Goal: Information Seeking & Learning: Check status

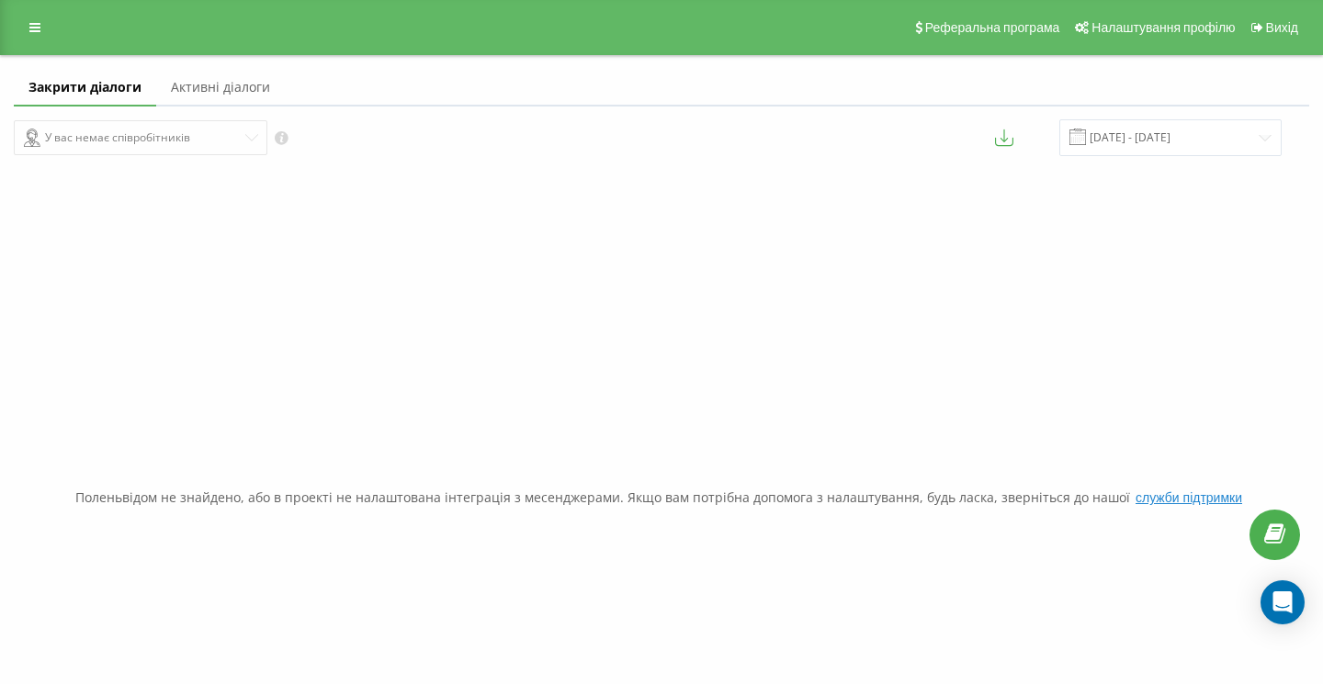
drag, startPoint x: 378, startPoint y: 210, endPoint x: 326, endPoint y: 171, distance: 65.6
click at [326, 171] on div "Поленьвідом не знайдено, або в проекті не налаштована інтеграція з месенджерами…" at bounding box center [661, 498] width 1295 height 684
click at [34, 26] on icon at bounding box center [34, 27] width 11 height 13
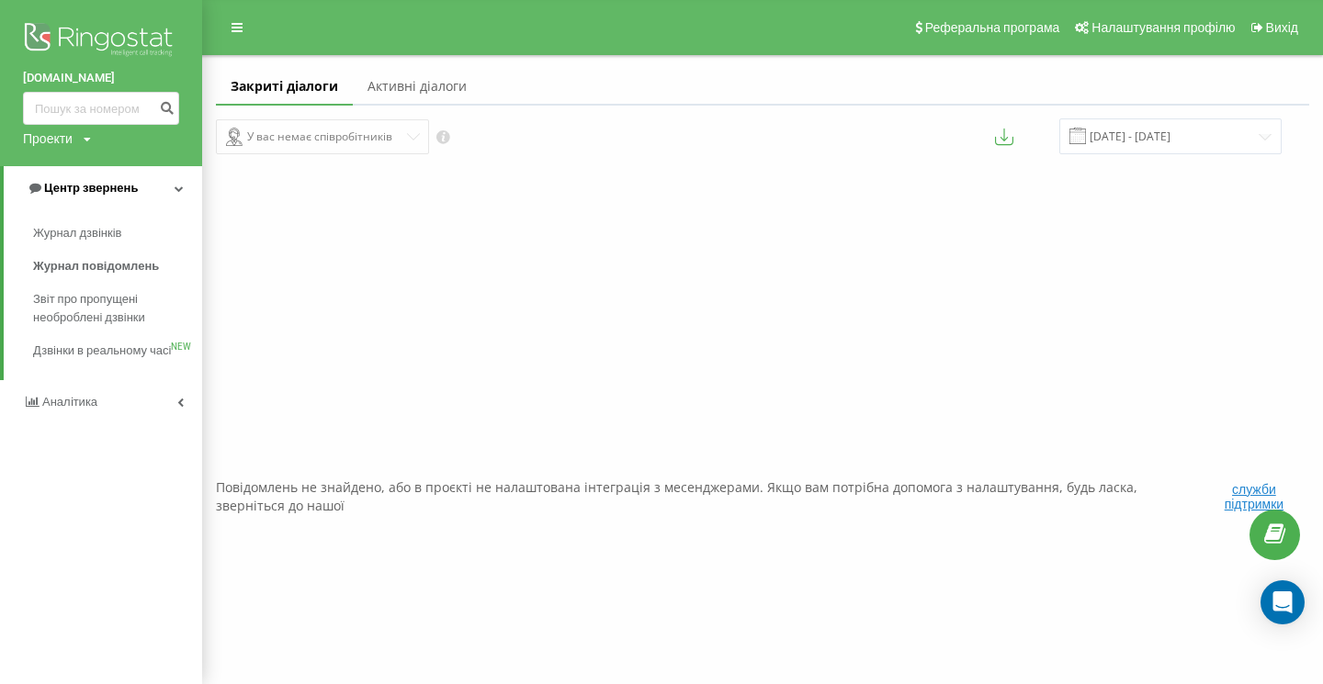
click at [102, 186] on span "Центр звернень" at bounding box center [91, 188] width 94 height 14
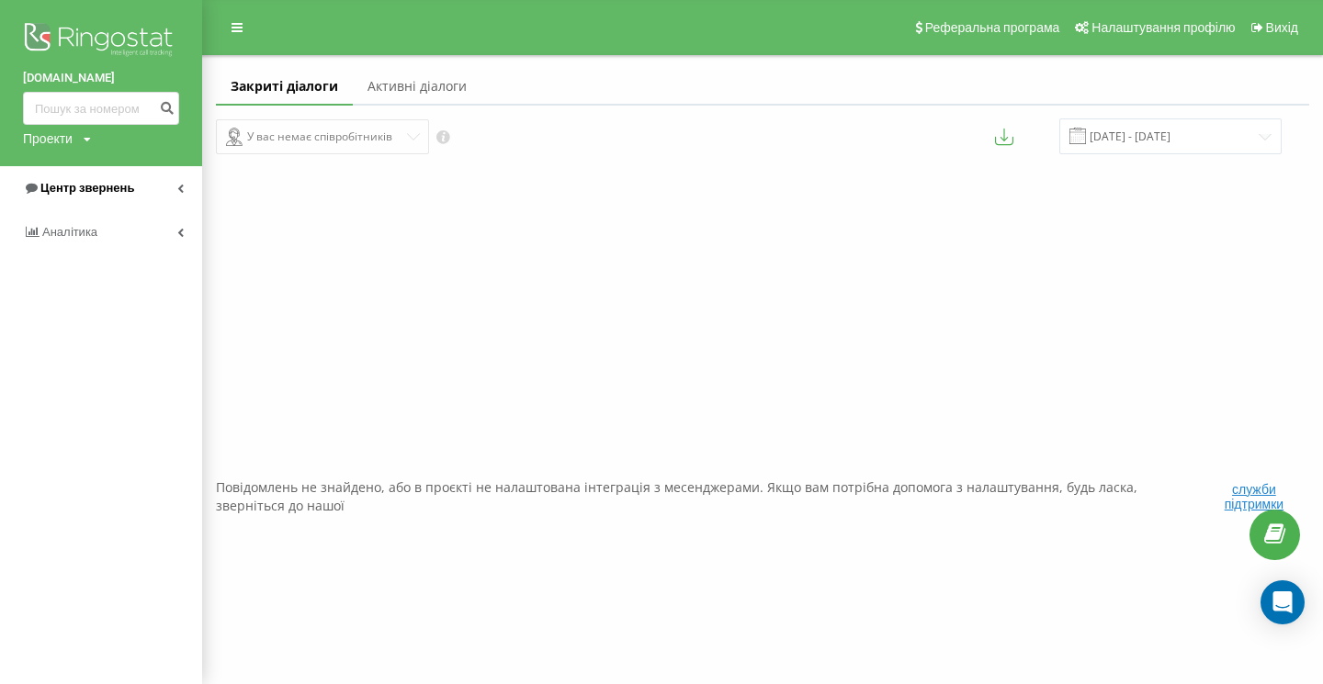
click at [102, 186] on span "Центр звернень" at bounding box center [87, 188] width 94 height 14
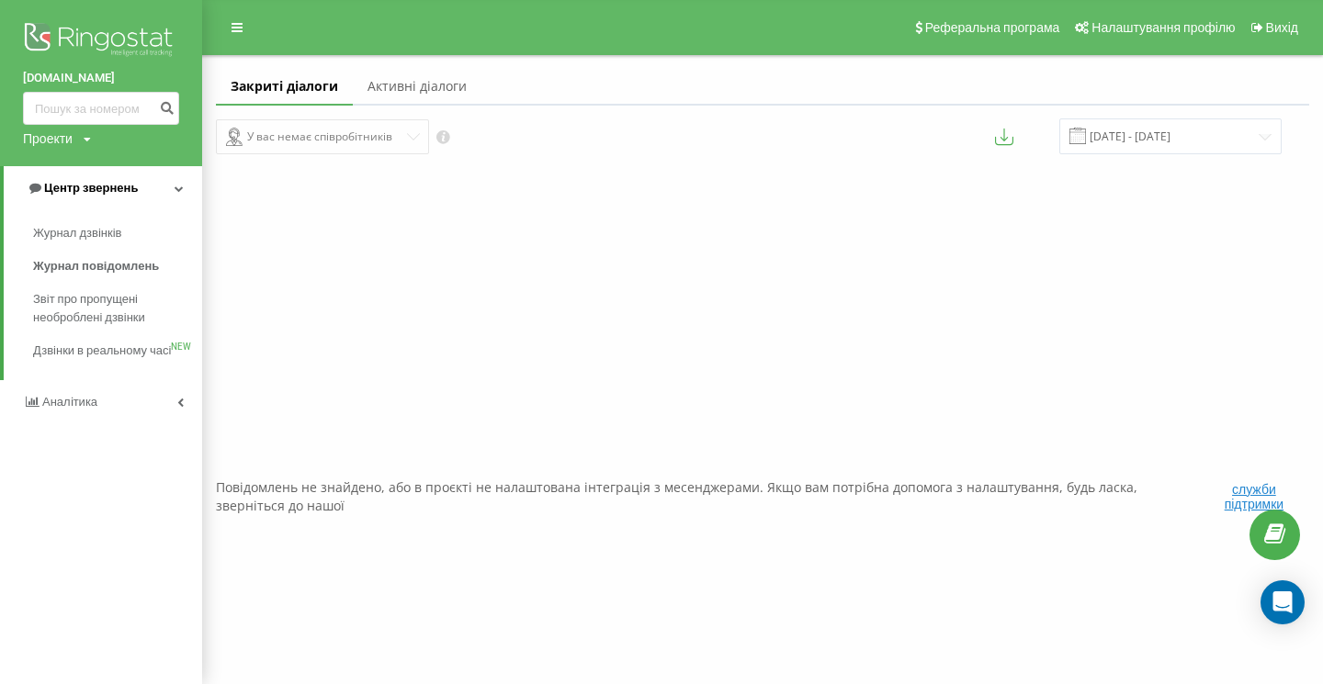
click at [102, 186] on span "Центр звернень" at bounding box center [91, 188] width 94 height 14
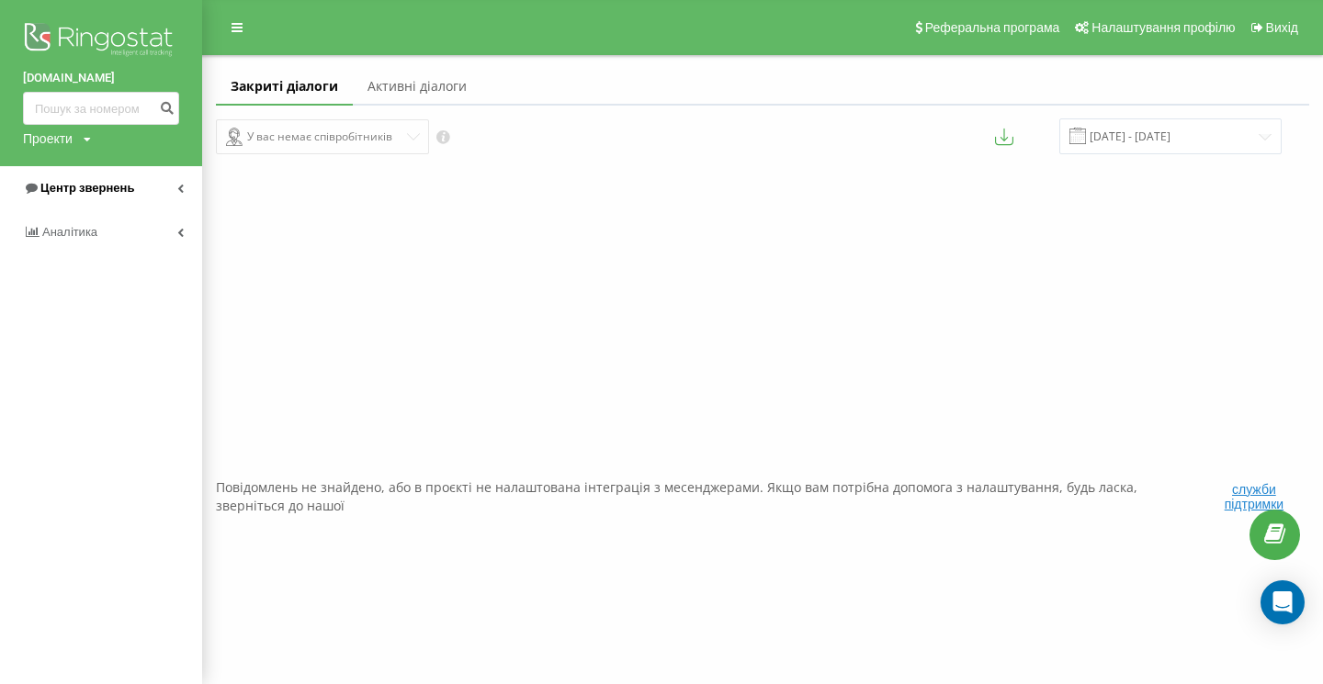
click at [102, 186] on span "Центр звернень" at bounding box center [87, 188] width 94 height 14
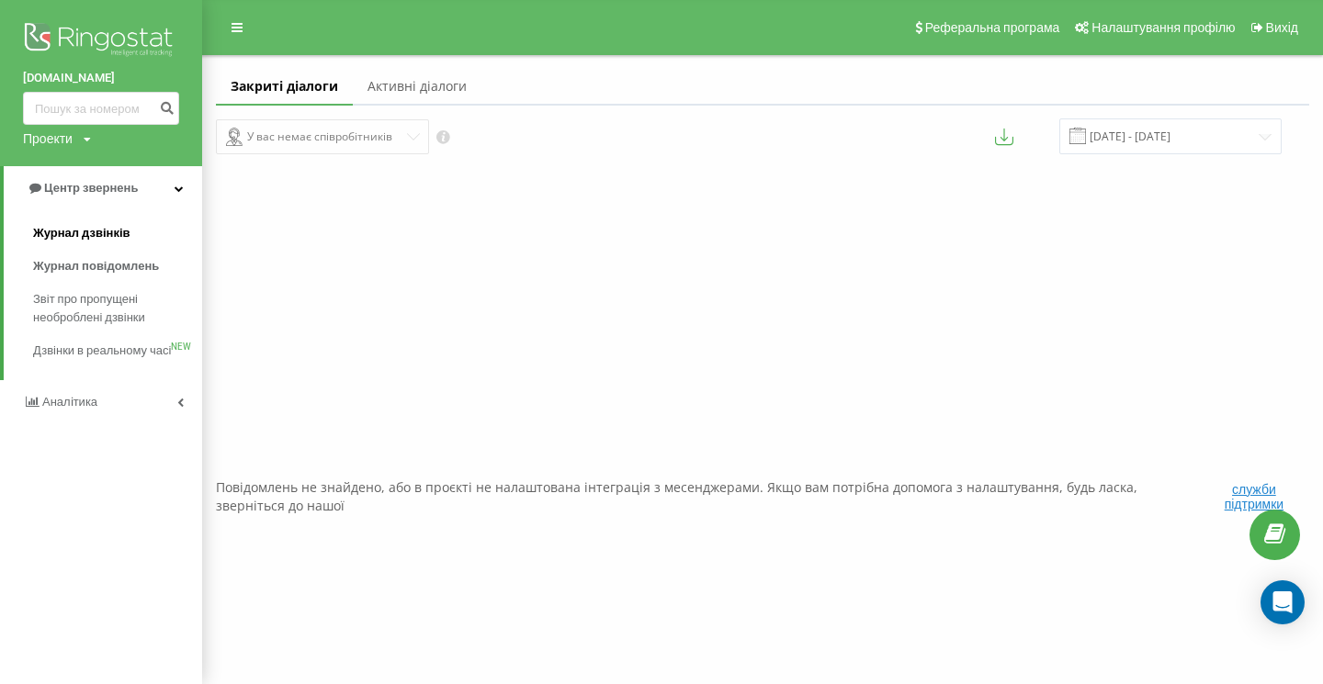
click at [107, 236] on span "Журнал дзвінків" at bounding box center [81, 233] width 97 height 18
click at [108, 232] on span "Журнал дзвінків" at bounding box center [81, 233] width 97 height 18
click at [75, 76] on link "[DOMAIN_NAME]" at bounding box center [101, 78] width 156 height 18
click at [75, 75] on link "[DOMAIN_NAME]" at bounding box center [101, 78] width 156 height 18
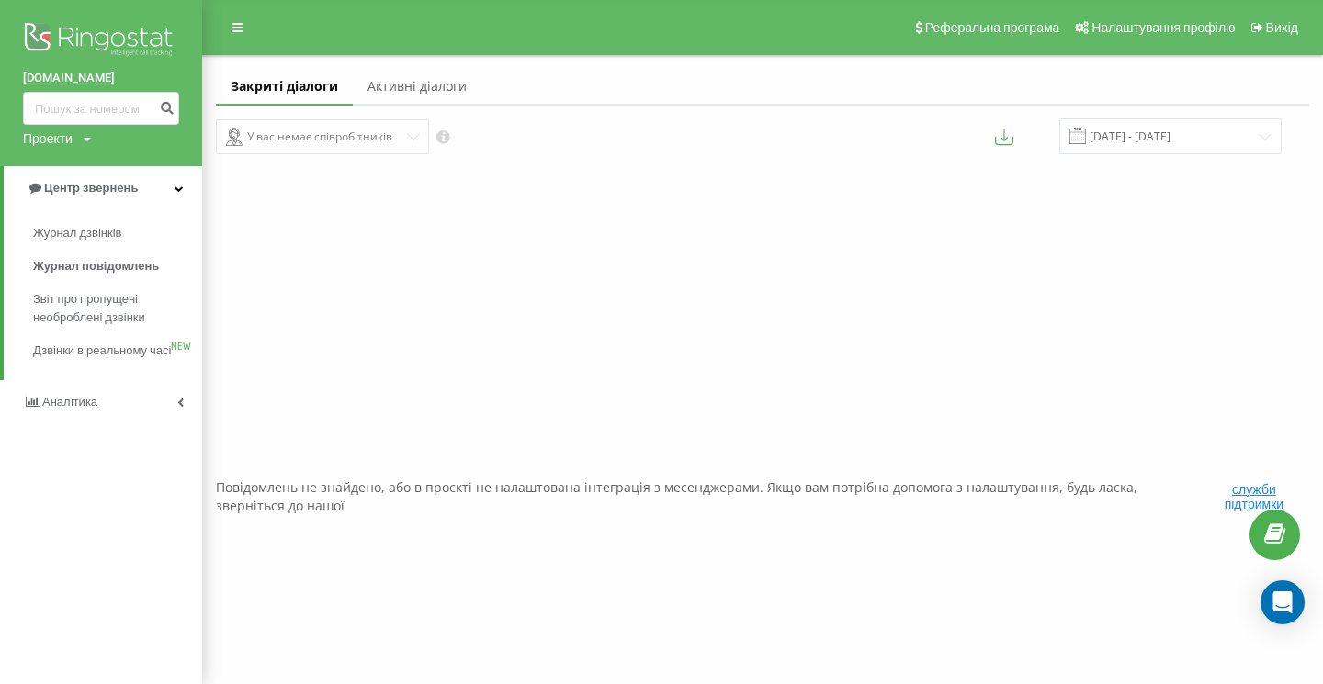
click at [75, 75] on link "[DOMAIN_NAME]" at bounding box center [101, 78] width 156 height 18
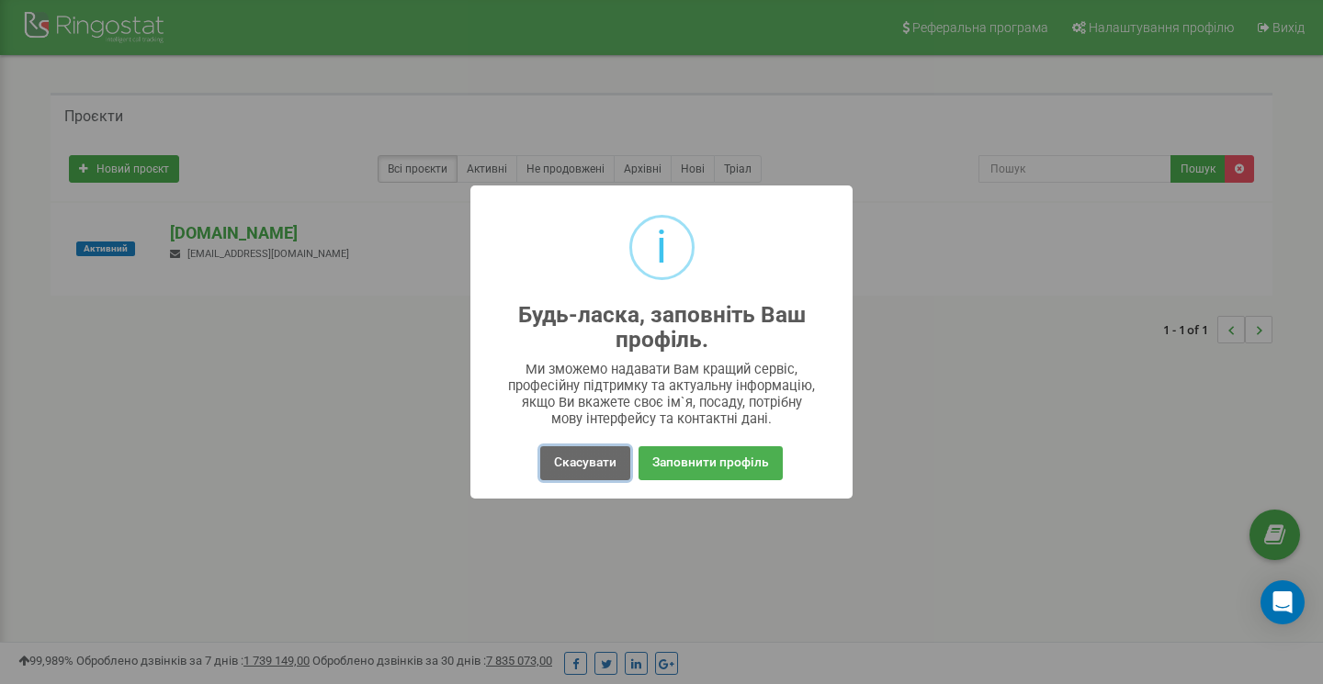
click at [587, 458] on button "Скасувати" at bounding box center [585, 463] width 90 height 34
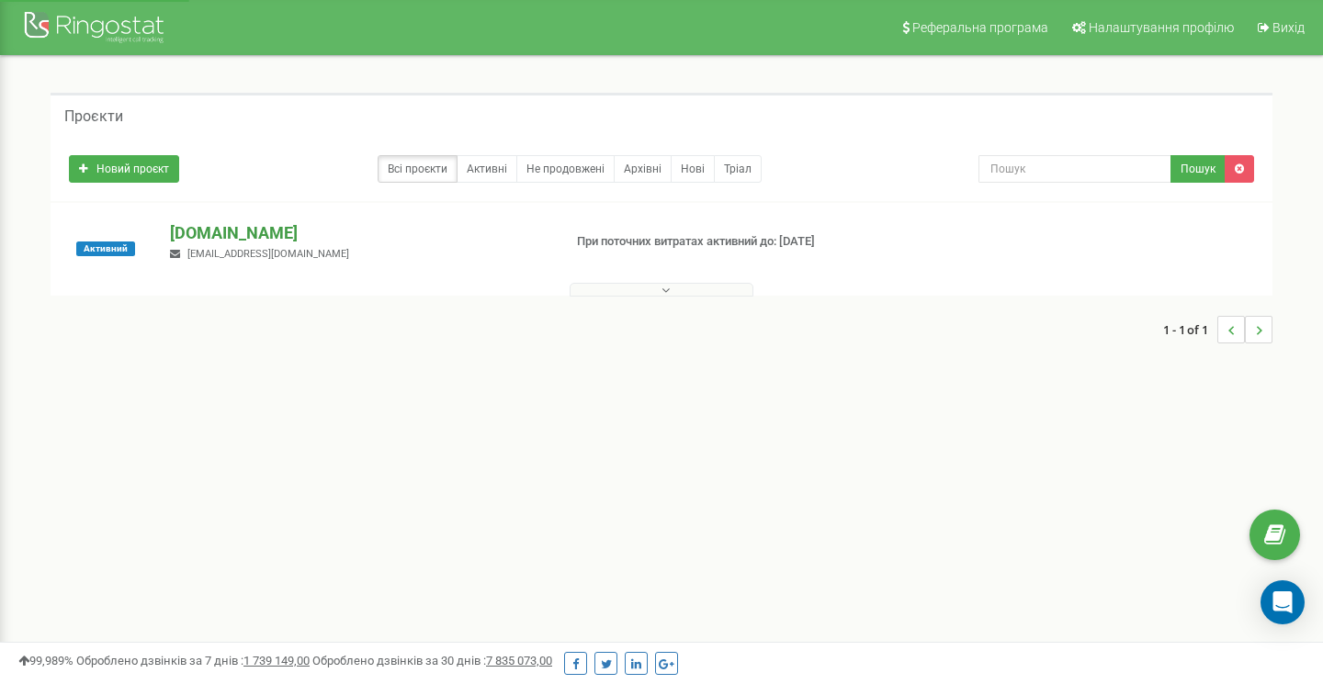
click at [239, 235] on p "[DOMAIN_NAME]" at bounding box center [358, 233] width 377 height 24
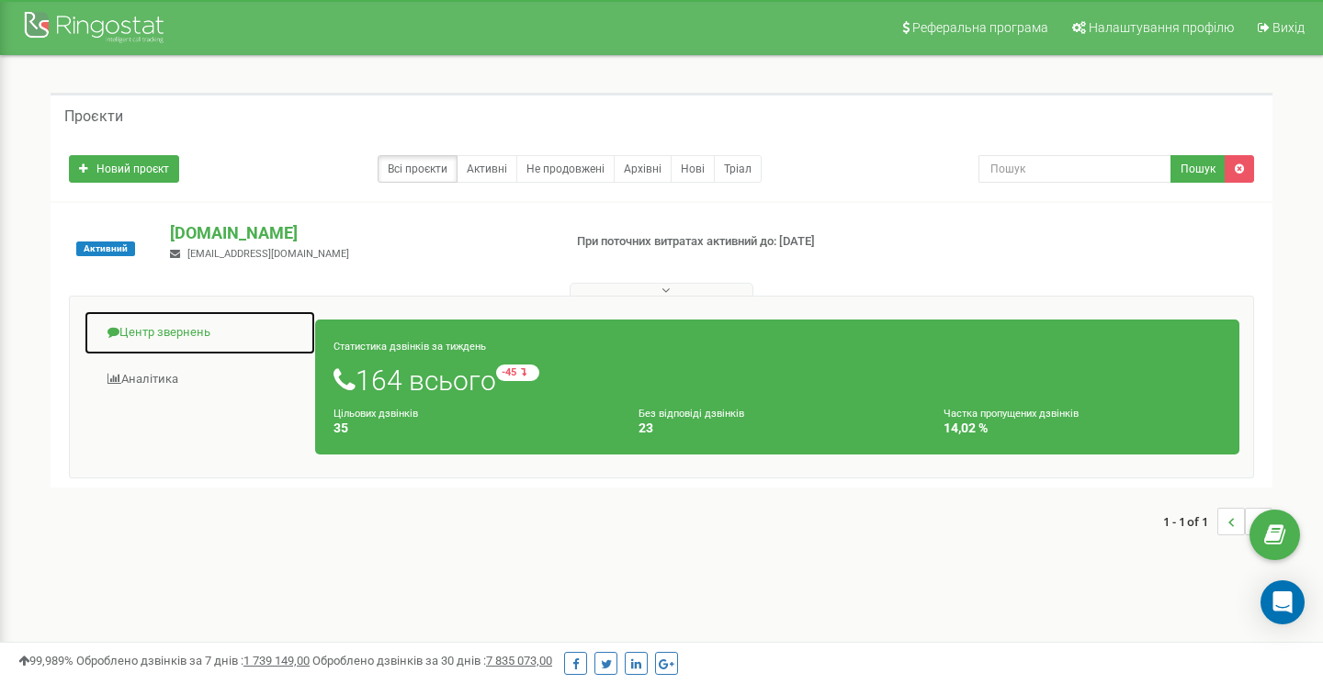
click at [210, 335] on link "Центр звернень" at bounding box center [200, 333] width 232 height 45
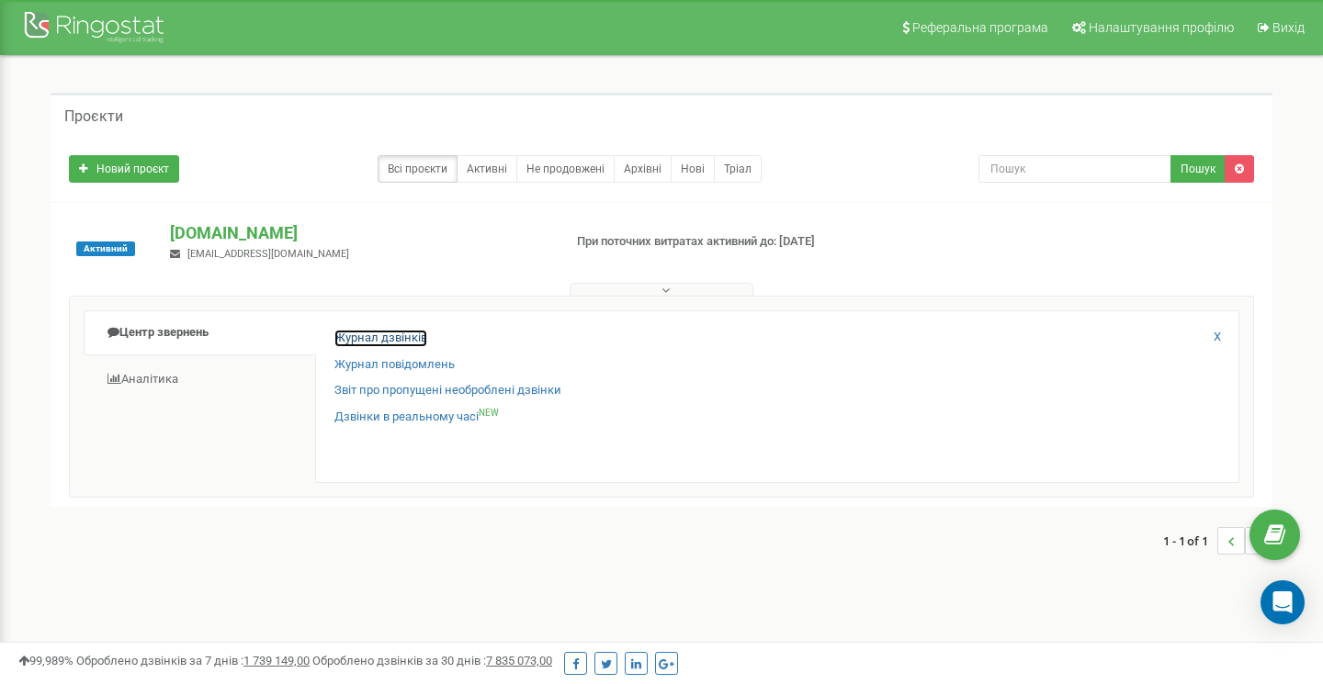
click at [370, 338] on link "Журнал дзвінків" at bounding box center [380, 338] width 93 height 17
click at [396, 333] on link "Журнал дзвінків" at bounding box center [380, 338] width 93 height 17
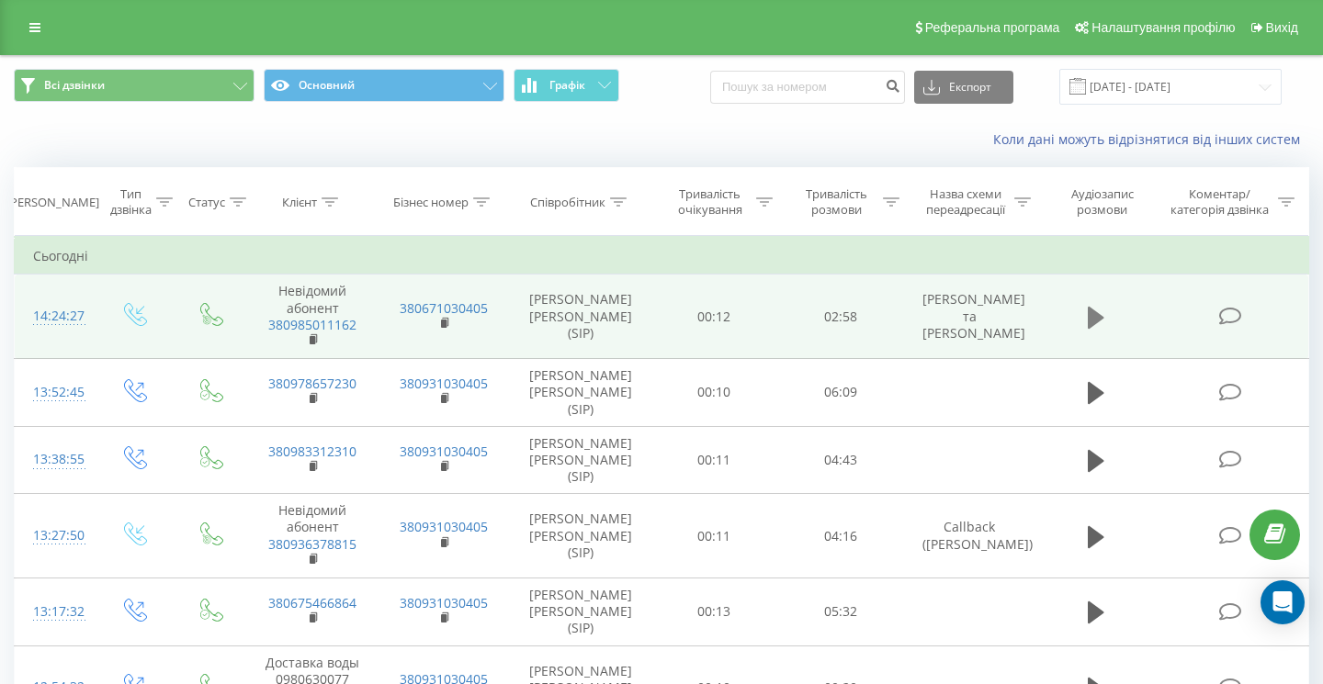
click at [1098, 315] on icon at bounding box center [1096, 318] width 17 height 22
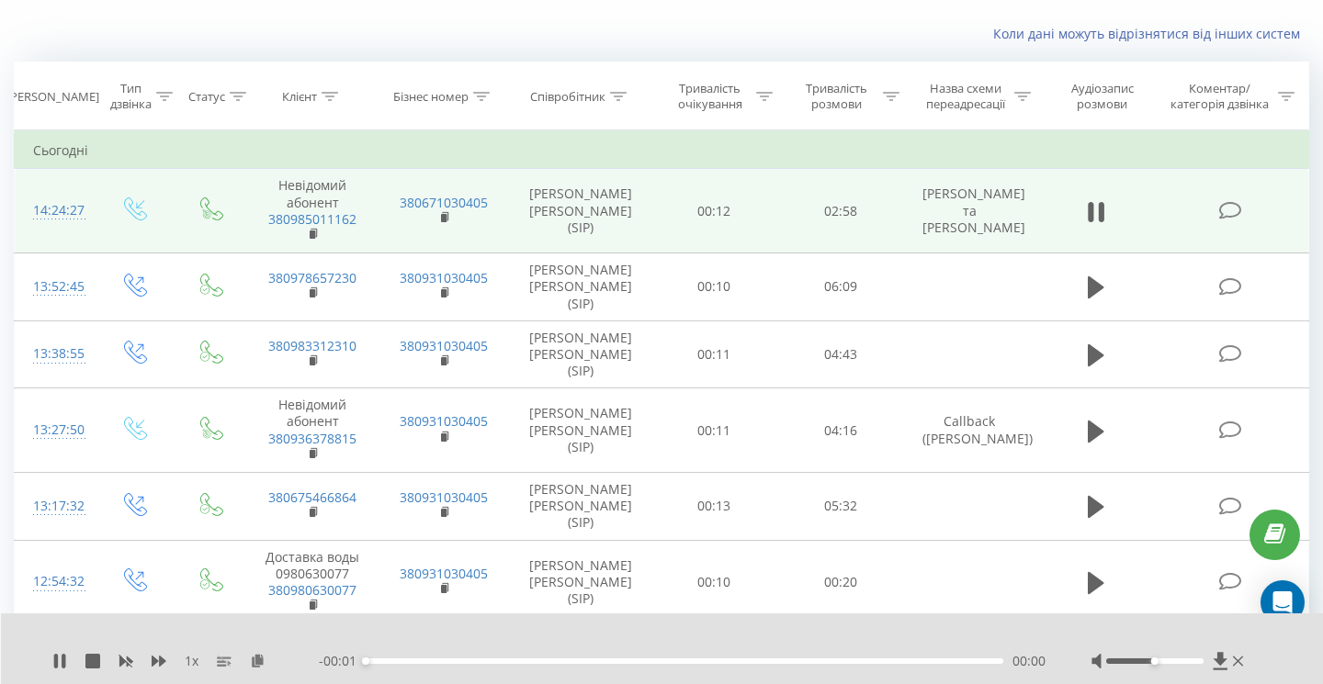
scroll to position [166, 0]
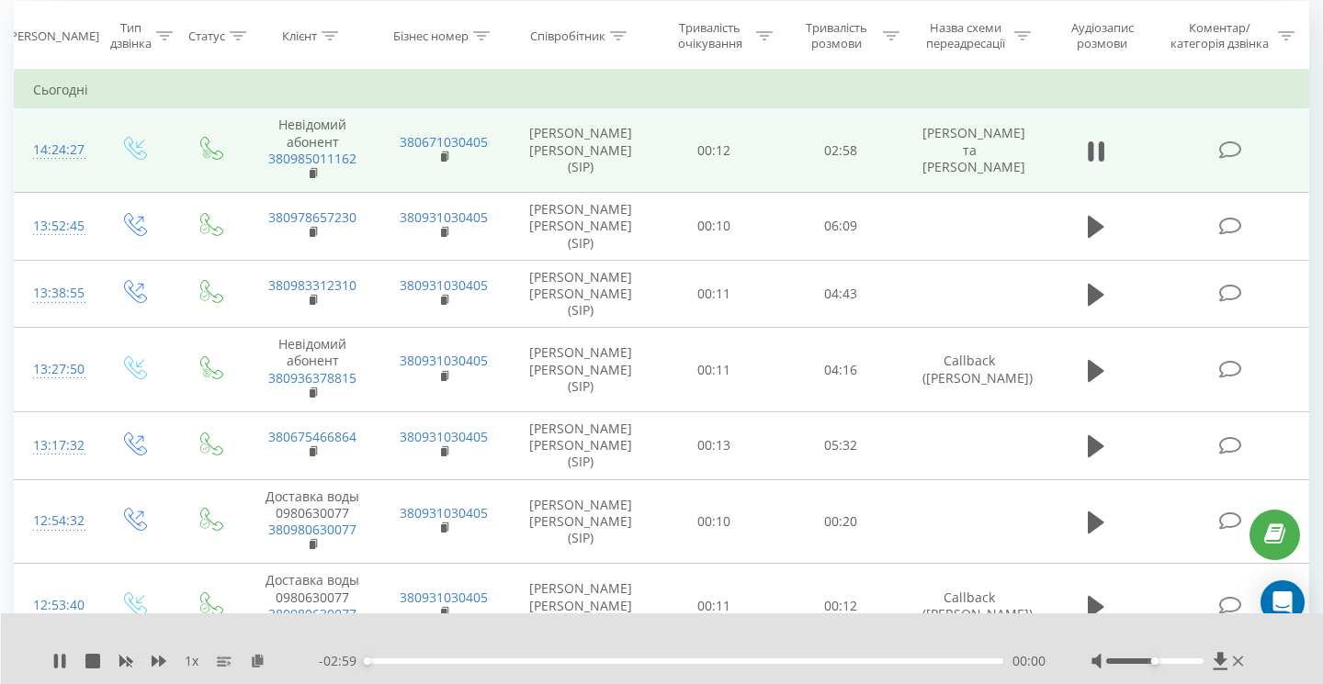
click at [478, 659] on div "00:00" at bounding box center [685, 662] width 638 height 6
click at [59, 657] on icon at bounding box center [59, 661] width 15 height 15
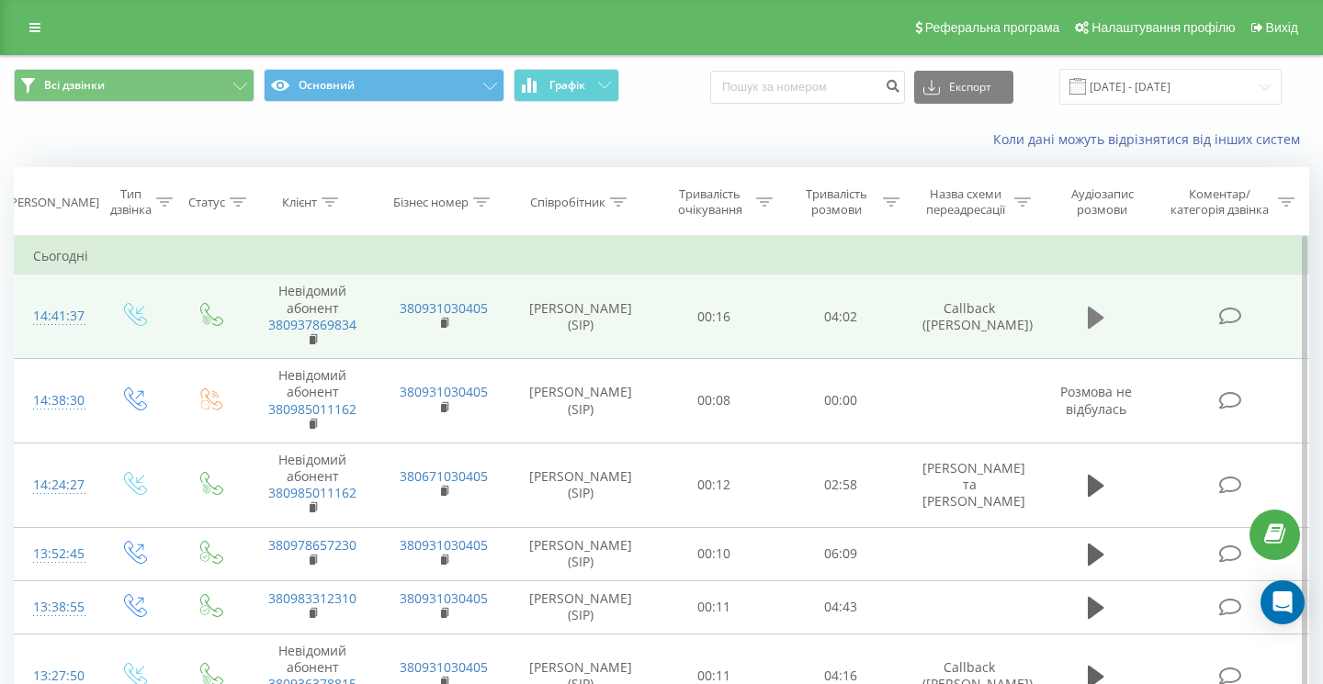
click at [1101, 324] on icon at bounding box center [1096, 318] width 17 height 26
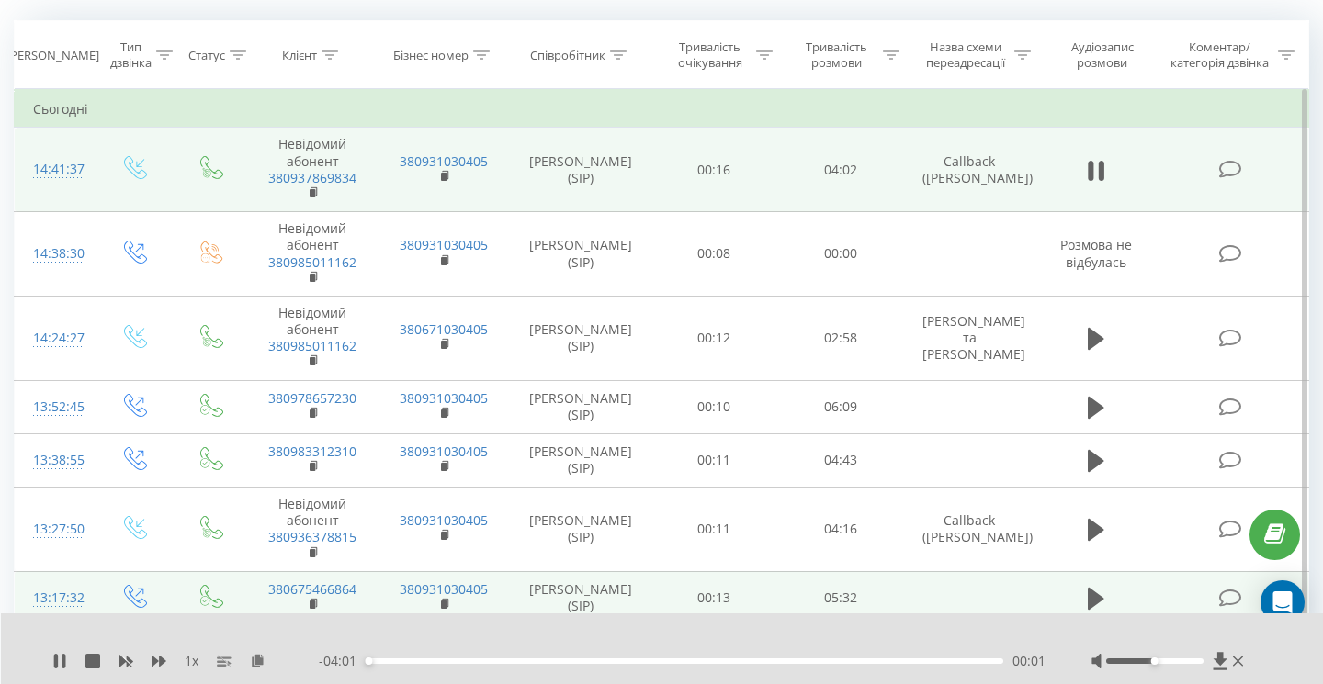
scroll to position [152, 0]
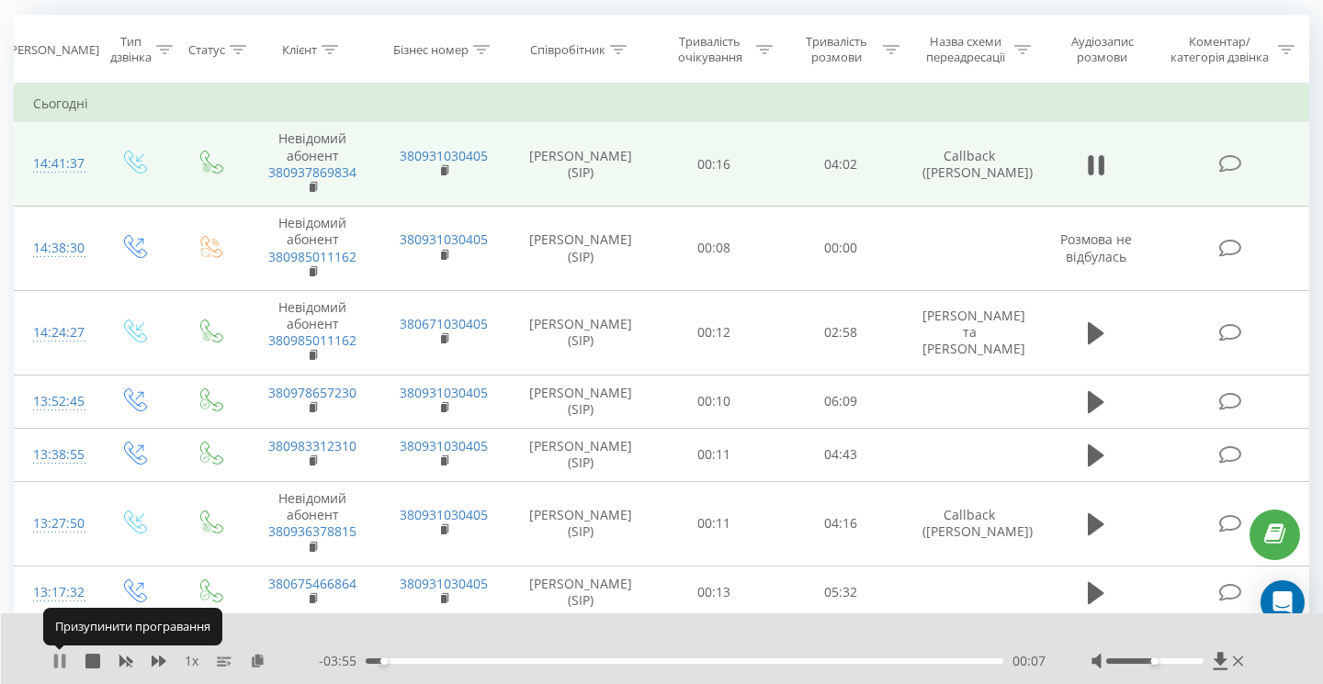
click at [60, 661] on icon at bounding box center [59, 661] width 15 height 15
